Goal: Navigation & Orientation: Find specific page/section

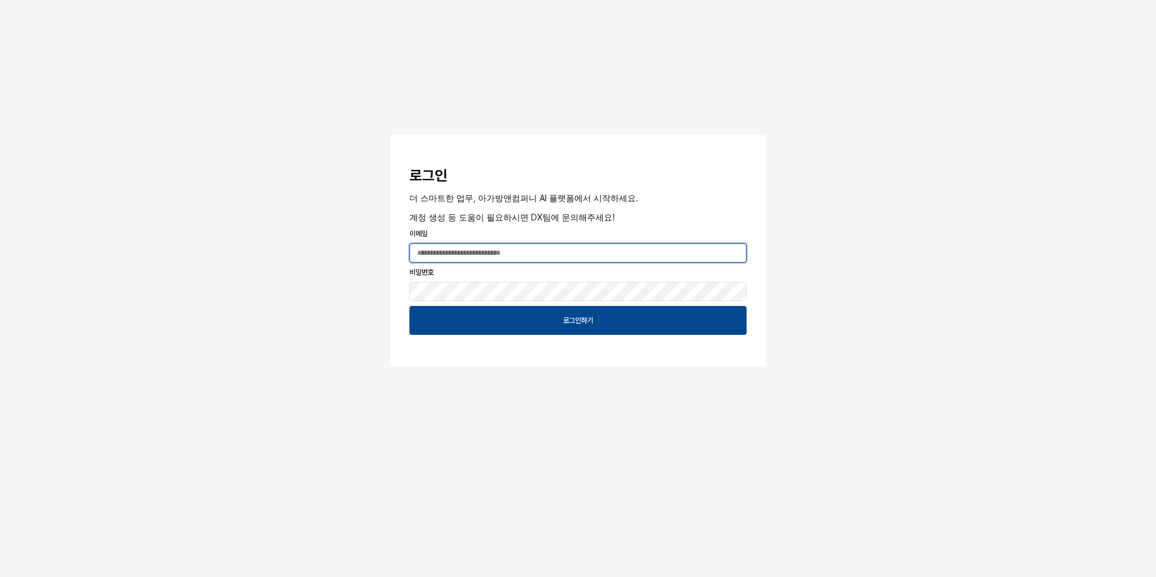
click at [586, 258] on input "App Frame" at bounding box center [578, 253] width 336 height 18
type input "**********"
click at [390, 135] on button "App Frame" at bounding box center [395, 137] width 10 height 4
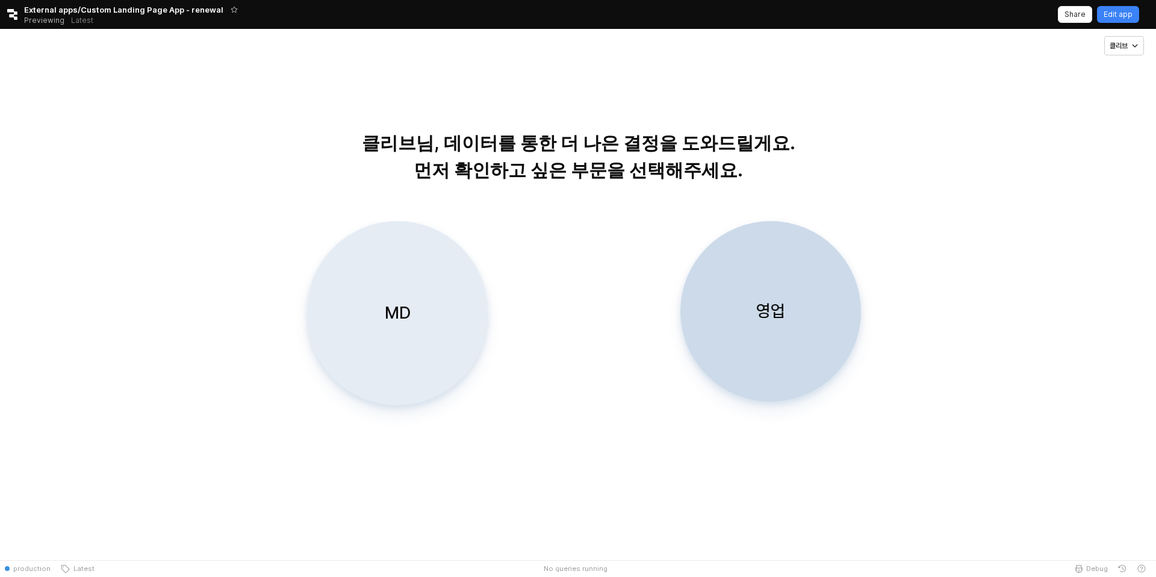
click at [417, 294] on div "MD" at bounding box center [397, 313] width 170 height 183
click at [398, 335] on div "MD" at bounding box center [397, 313] width 170 height 183
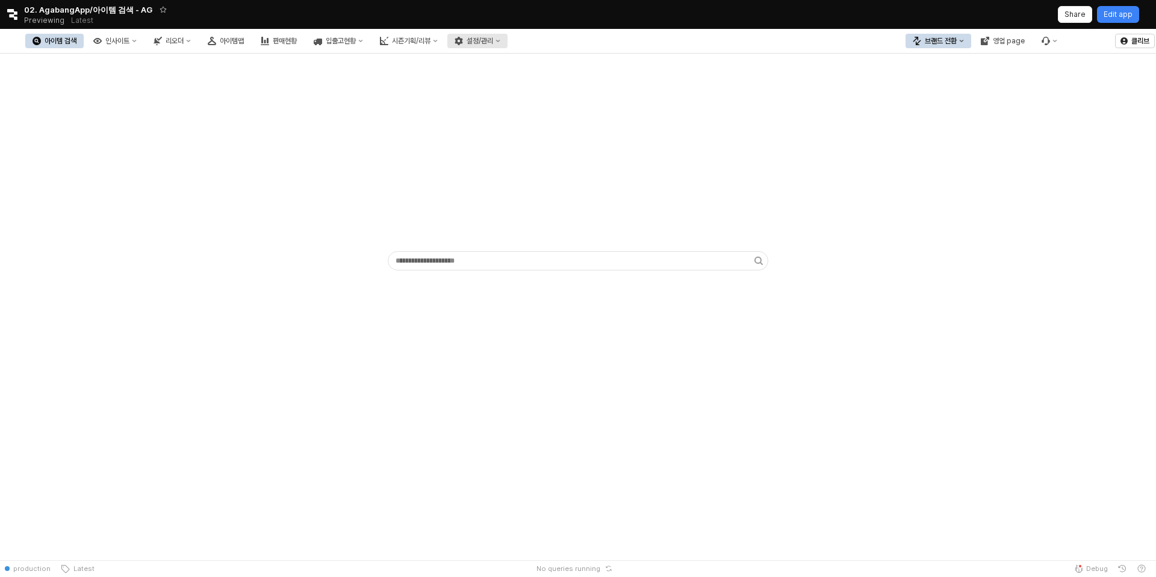
click at [493, 37] on div "설정/관리" at bounding box center [480, 41] width 26 height 8
click at [632, 52] on div "아이템 검색 인사이트 리오더 아이템맵 판매현황 입출고현황 시즌기획/리뷰 설정/관리" at bounding box center [433, 40] width 867 height 25
click at [935, 37] on div "브랜드 전환" at bounding box center [941, 41] width 32 height 8
click at [952, 81] on div "에뜨와" at bounding box center [949, 84] width 73 height 10
click at [244, 41] on div "아이템맵" at bounding box center [232, 41] width 24 height 8
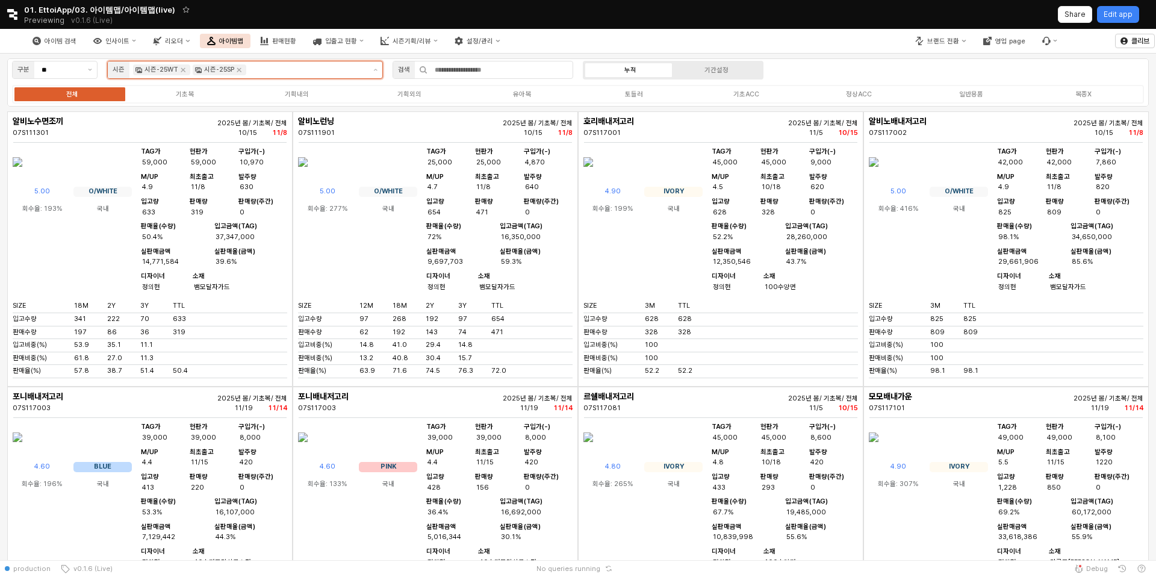
click at [261, 72] on input "App Frame" at bounding box center [307, 69] width 116 height 11
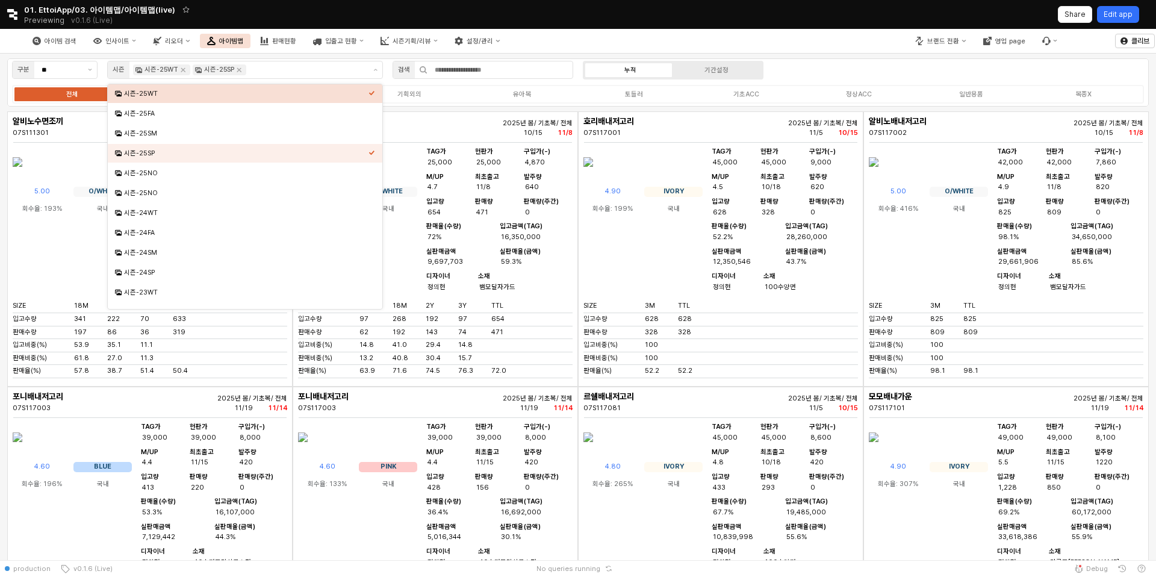
click at [1125, 20] on div "Edit app" at bounding box center [1117, 15] width 29 height 16
